Goal: Transaction & Acquisition: Purchase product/service

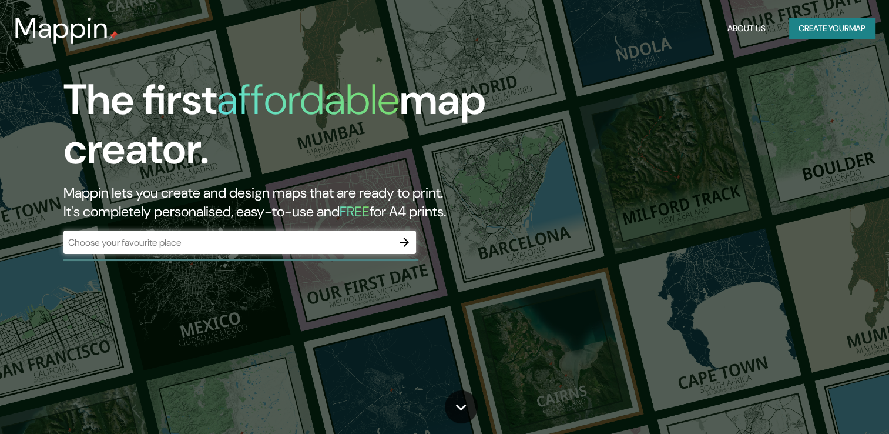
click at [310, 229] on div "The first affordable map creator. Mappin lets you create and design maps that a…" at bounding box center [286, 170] width 534 height 190
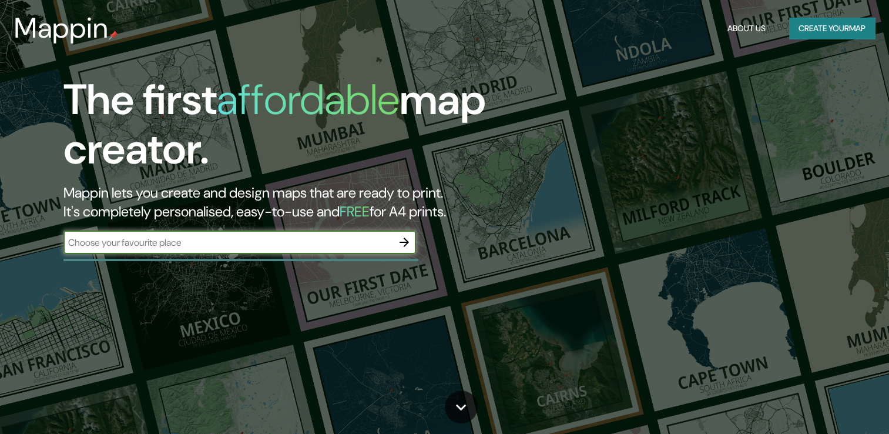
click at [302, 239] on input "text" at bounding box center [227, 243] width 329 height 14
type input "chile valparaiso"
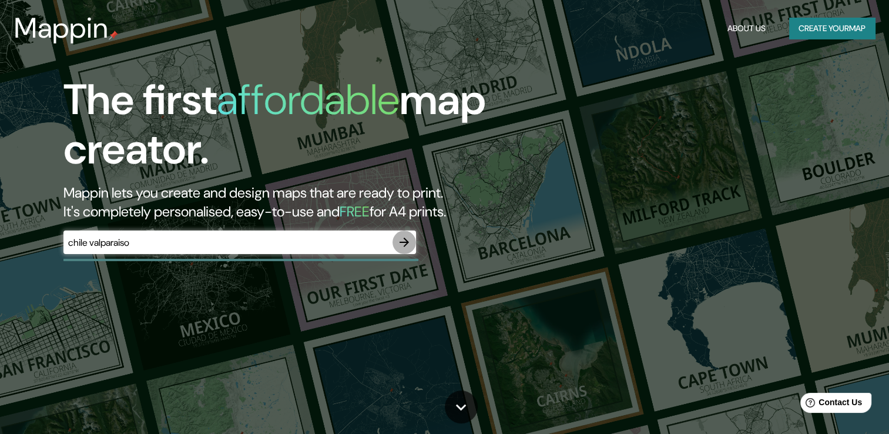
click at [411, 242] on icon "button" at bounding box center [404, 242] width 14 height 14
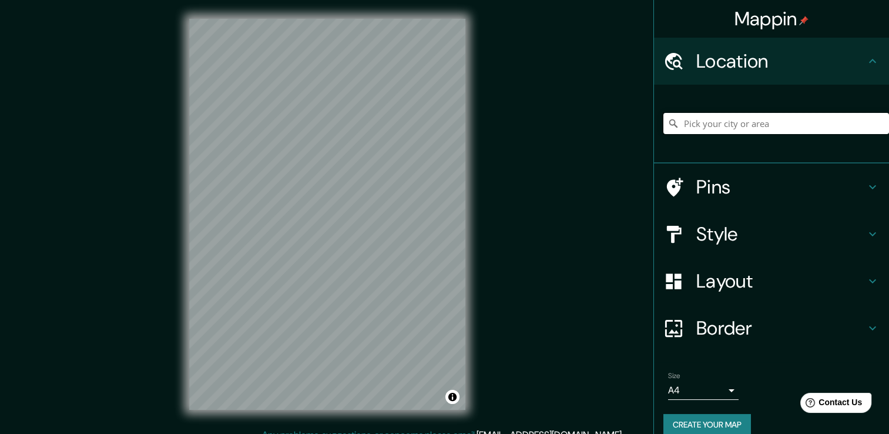
click at [757, 118] on input "Pick your city or area" at bounding box center [777, 123] width 226 height 21
type input "[GEOGRAPHIC_DATA], [GEOGRAPHIC_DATA], [GEOGRAPHIC_DATA]"
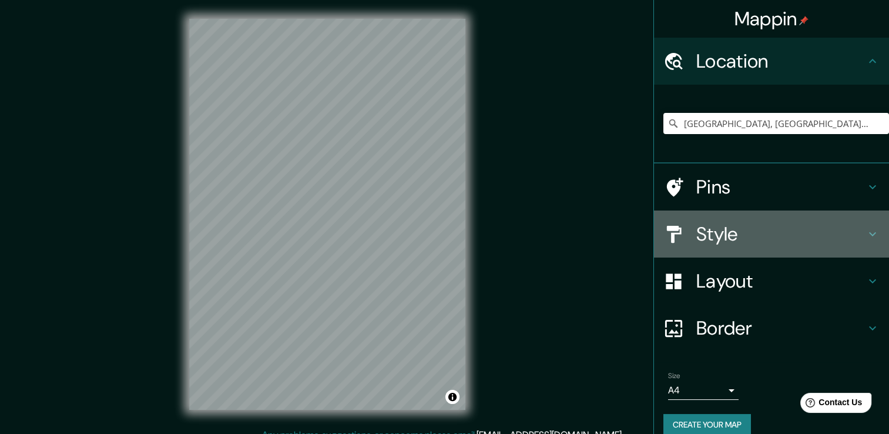
click at [707, 245] on h4 "Style" at bounding box center [781, 234] width 169 height 24
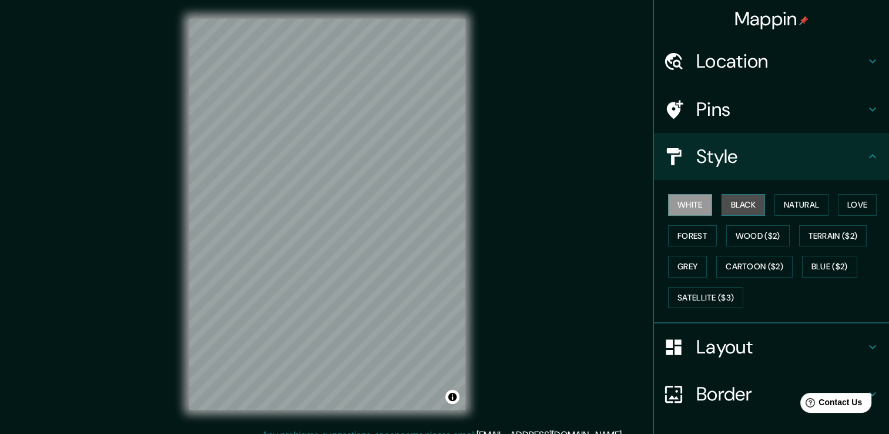
click at [731, 208] on button "Black" at bounding box center [744, 205] width 44 height 22
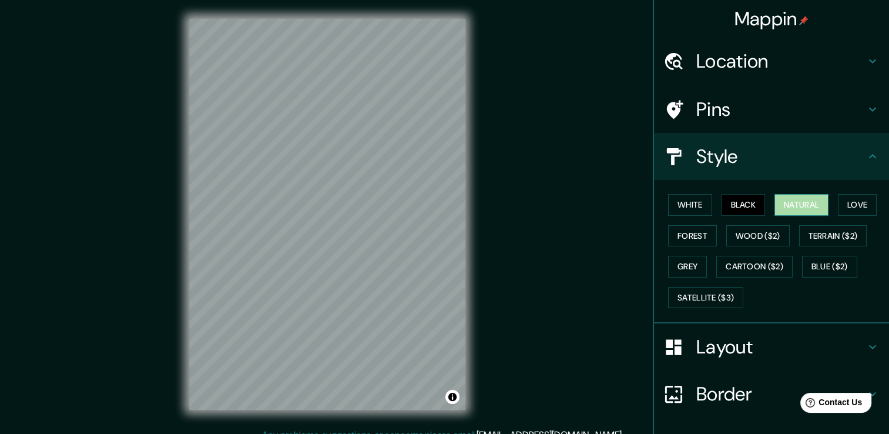
click at [786, 206] on button "Natural" at bounding box center [802, 205] width 54 height 22
click at [849, 203] on button "Love" at bounding box center [857, 205] width 39 height 22
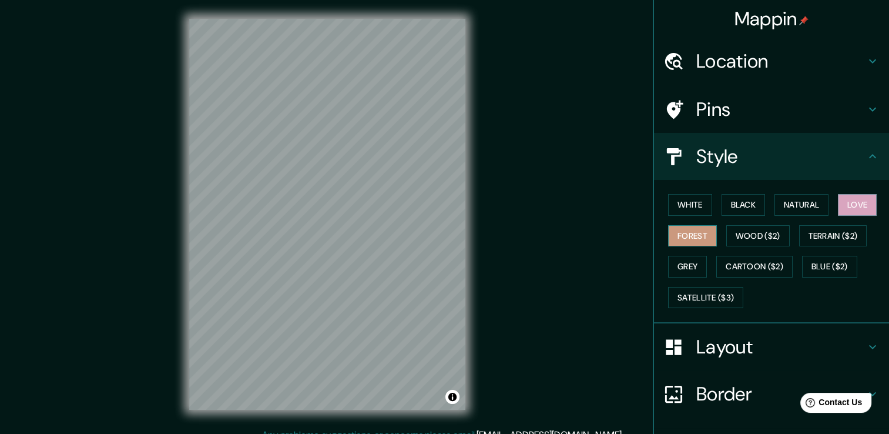
click at [689, 228] on button "Forest" at bounding box center [692, 236] width 49 height 22
click at [739, 230] on button "Wood ($2)" at bounding box center [758, 236] width 63 height 22
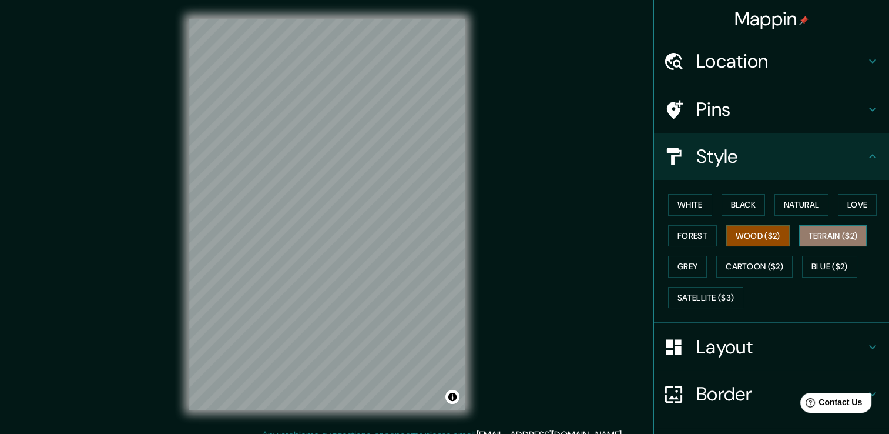
click at [806, 229] on button "Terrain ($2)" at bounding box center [833, 236] width 68 height 22
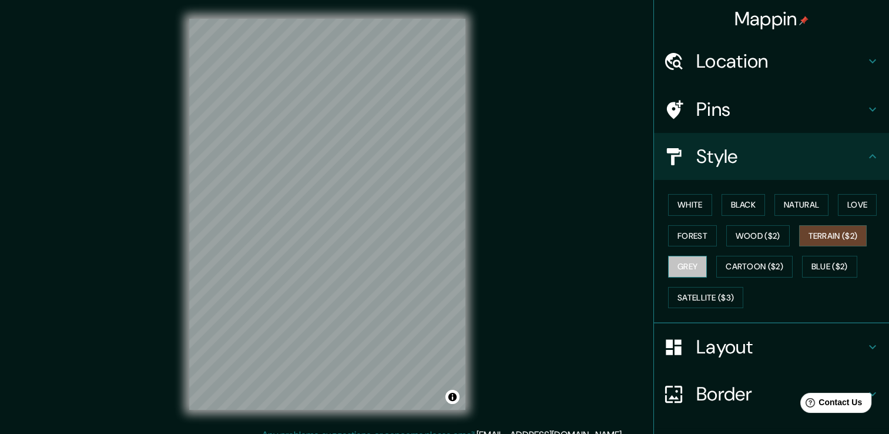
click at [694, 257] on button "Grey" at bounding box center [687, 267] width 39 height 22
click at [687, 203] on button "White" at bounding box center [690, 205] width 44 height 22
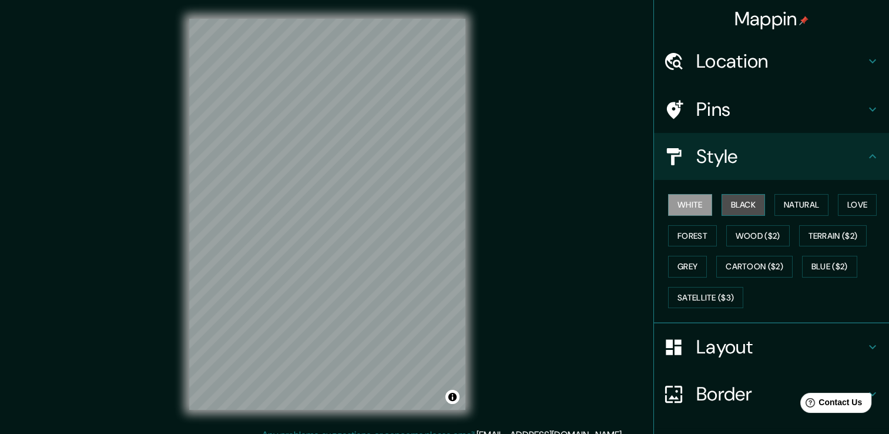
click at [724, 203] on button "Black" at bounding box center [744, 205] width 44 height 22
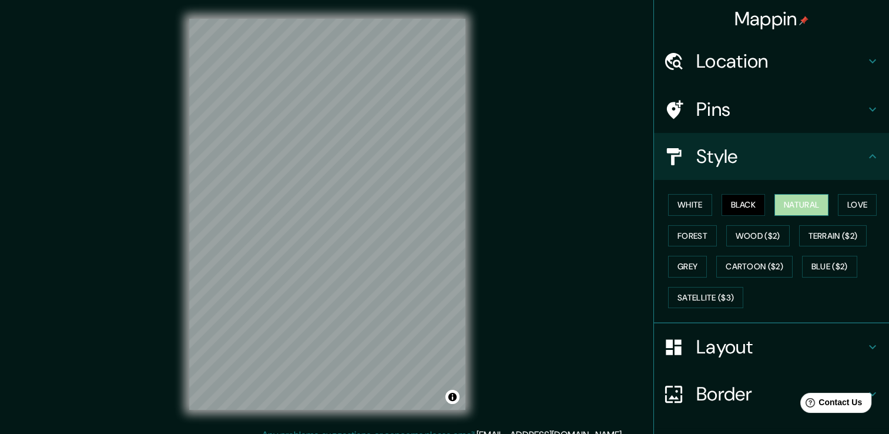
click at [785, 204] on button "Natural" at bounding box center [802, 205] width 54 height 22
click at [694, 307] on div "White Black Natural Love Forest Wood ($2) Terrain ($2) Grey Cartoon ($2) Blue (…" at bounding box center [777, 250] width 226 height 123
click at [694, 296] on button "Satellite ($3)" at bounding box center [705, 298] width 75 height 22
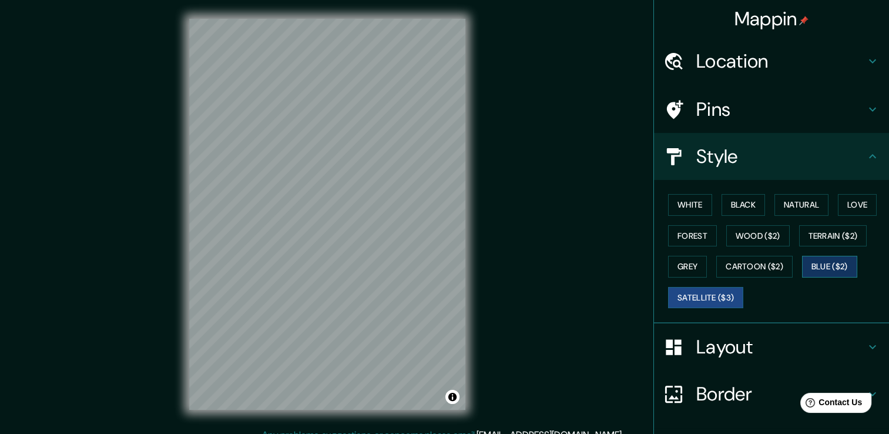
click at [823, 265] on button "Blue ($2)" at bounding box center [829, 267] width 55 height 22
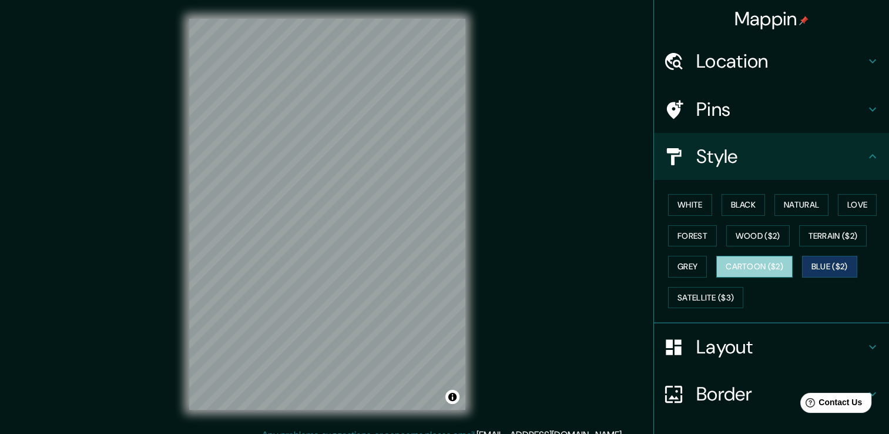
click at [743, 266] on button "Cartoon ($2)" at bounding box center [755, 267] width 76 height 22
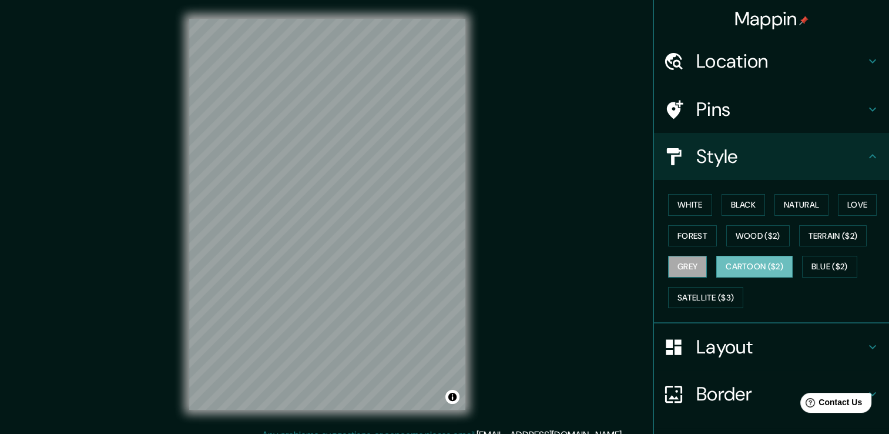
click at [678, 262] on button "Grey" at bounding box center [687, 267] width 39 height 22
click at [685, 239] on button "Forest" at bounding box center [692, 236] width 49 height 22
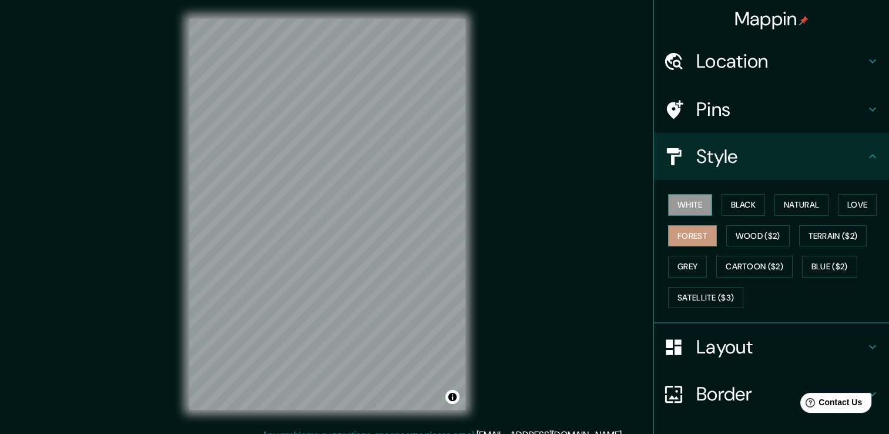
click at [694, 207] on button "White" at bounding box center [690, 205] width 44 height 22
click at [722, 203] on button "Black" at bounding box center [744, 205] width 44 height 22
